Goal: Information Seeking & Learning: Learn about a topic

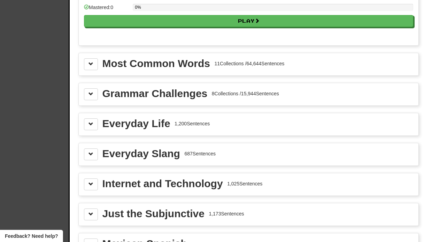
scroll to position [742, 0]
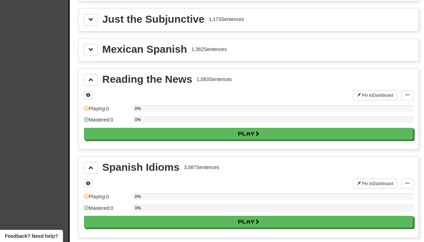
scroll to position [937, 0]
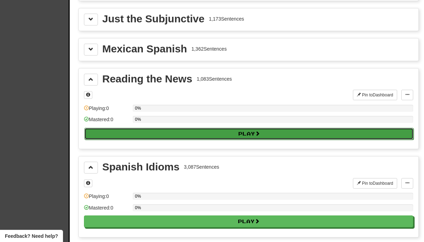
click at [238, 131] on button "Play" at bounding box center [248, 134] width 329 height 12
select select "**"
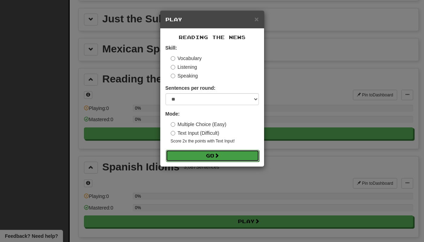
click at [210, 155] on button "Go" at bounding box center [212, 156] width 93 height 12
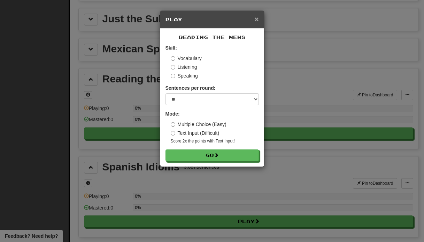
click at [256, 18] on span "×" at bounding box center [256, 19] width 4 height 8
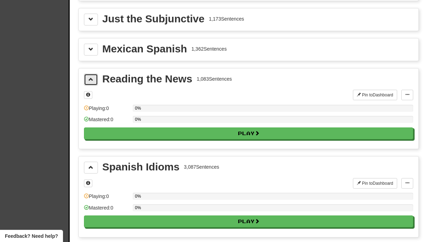
click at [89, 80] on span at bounding box center [91, 79] width 5 height 5
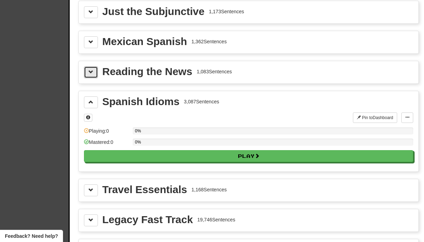
scroll to position [954, 0]
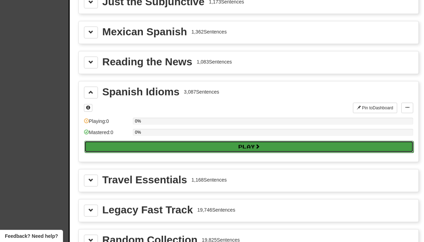
click at [243, 146] on button "Play" at bounding box center [248, 146] width 329 height 12
select select "**"
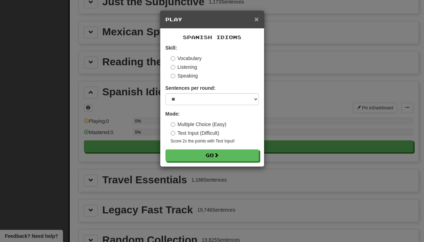
click at [256, 18] on span "×" at bounding box center [256, 19] width 4 height 8
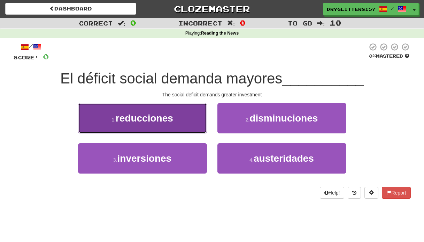
click at [169, 120] on span "reducciones" at bounding box center [145, 118] width 58 height 11
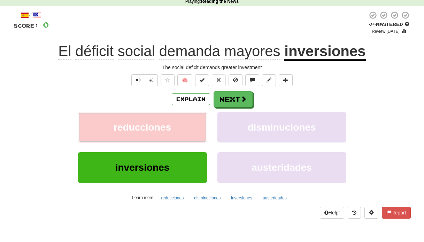
scroll to position [41, 0]
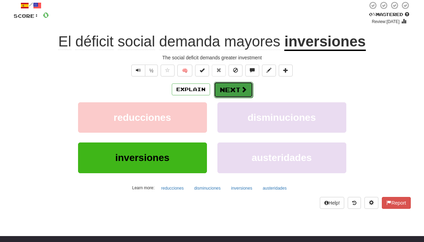
click at [236, 87] on button "Next" at bounding box center [233, 90] width 39 height 16
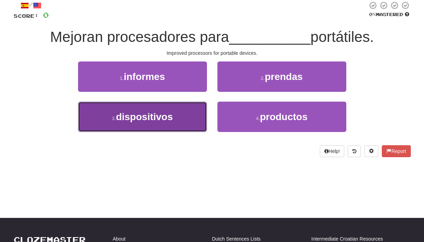
click at [186, 111] on button "3 . dispositivos" at bounding box center [142, 116] width 129 height 30
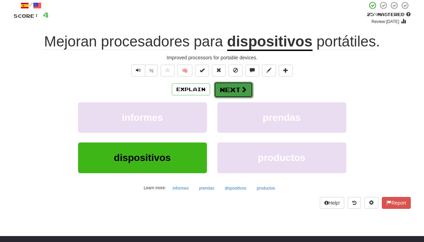
click at [241, 91] on span at bounding box center [244, 89] width 6 height 6
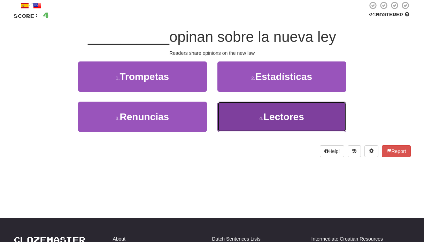
click at [266, 115] on span "Lectores" at bounding box center [284, 116] width 41 height 11
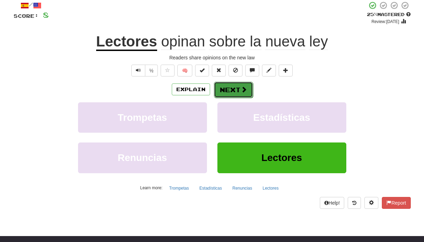
click at [243, 90] on span at bounding box center [244, 89] width 6 height 6
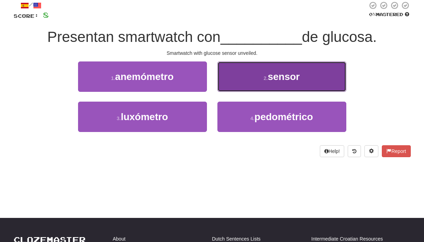
click at [287, 77] on span "sensor" at bounding box center [284, 76] width 32 height 11
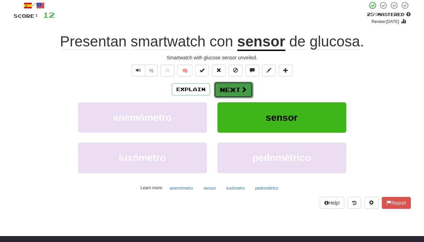
click at [243, 87] on span at bounding box center [244, 89] width 6 height 6
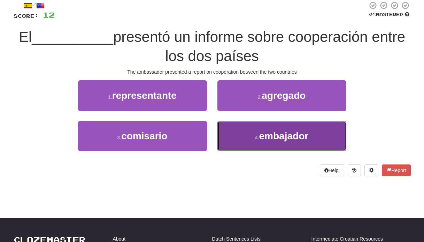
click at [264, 127] on button "4 . embajador" at bounding box center [282, 136] width 129 height 30
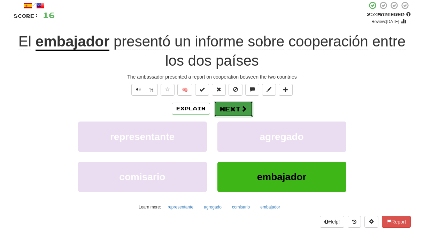
click at [242, 109] on span at bounding box center [244, 108] width 6 height 6
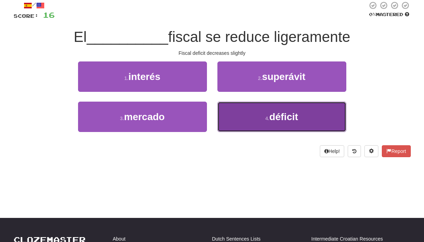
click at [281, 113] on span "déficit" at bounding box center [283, 116] width 29 height 11
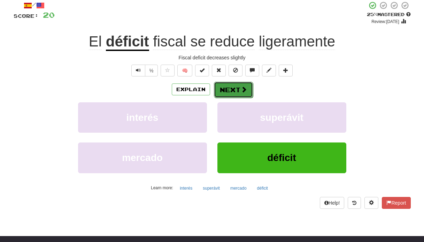
click at [241, 92] on span at bounding box center [244, 89] width 6 height 6
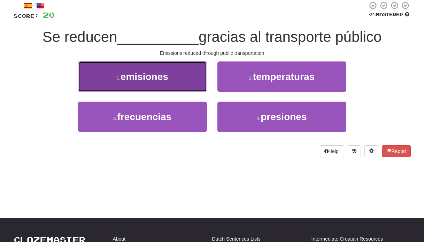
click at [165, 71] on span "emisiones" at bounding box center [145, 76] width 48 height 11
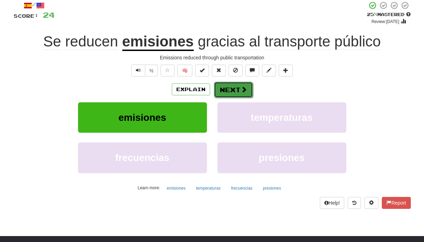
click at [238, 90] on button "Next" at bounding box center [233, 90] width 39 height 16
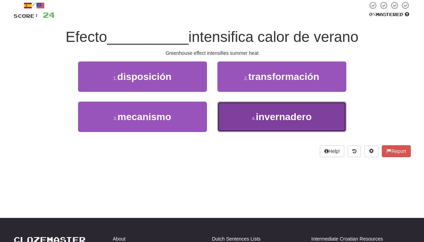
click at [299, 111] on span "invernadero" at bounding box center [284, 116] width 56 height 11
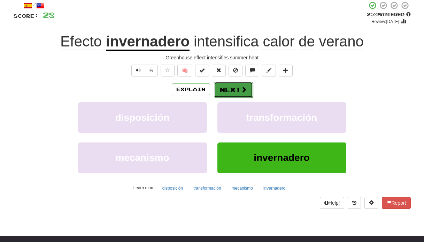
click at [239, 92] on button "Next" at bounding box center [233, 90] width 39 height 16
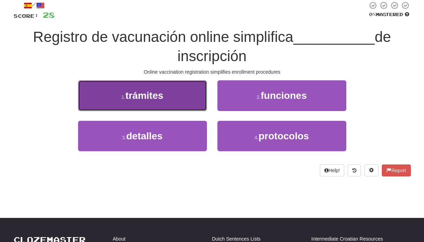
click at [175, 97] on button "1 . trámites" at bounding box center [142, 95] width 129 height 30
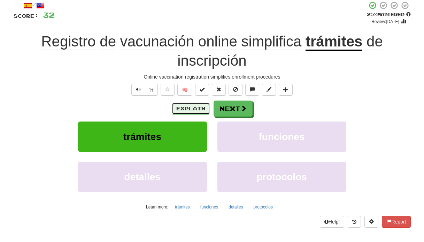
click at [188, 109] on button "Explain" at bounding box center [191, 108] width 38 height 12
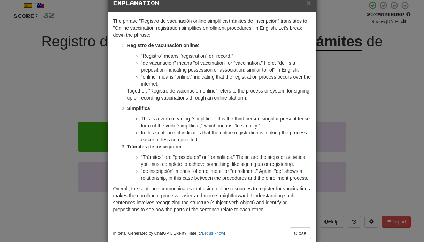
scroll to position [17, 0]
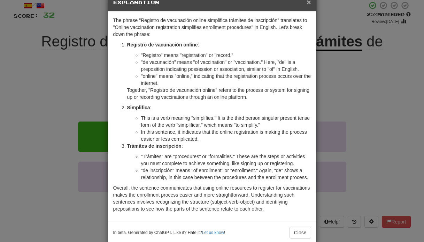
click at [308, 5] on span "×" at bounding box center [309, 2] width 4 height 8
